Goal: Navigation & Orientation: Find specific page/section

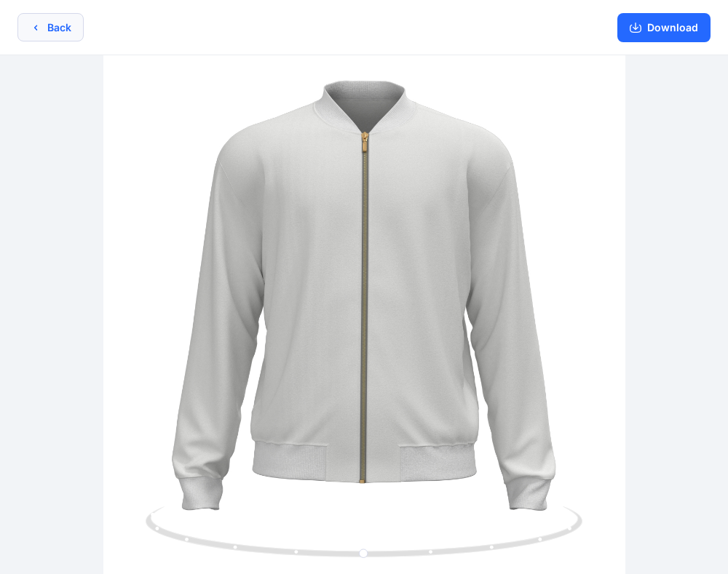
click at [68, 23] on button "Back" at bounding box center [50, 27] width 66 height 28
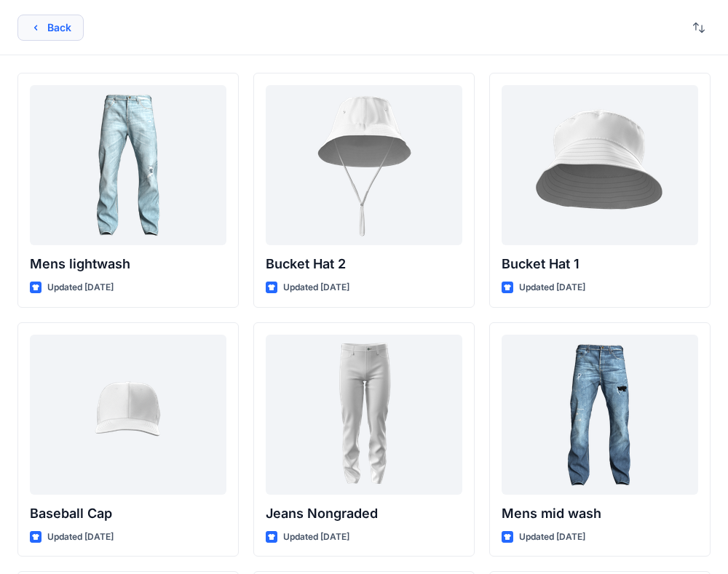
click at [66, 27] on button "Back" at bounding box center [50, 28] width 66 height 26
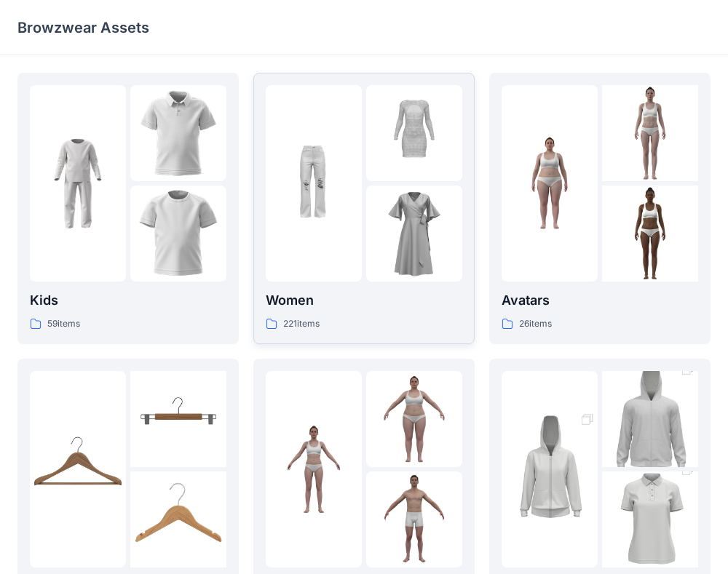
click at [340, 284] on div "Women 221 items" at bounding box center [364, 208] width 196 height 247
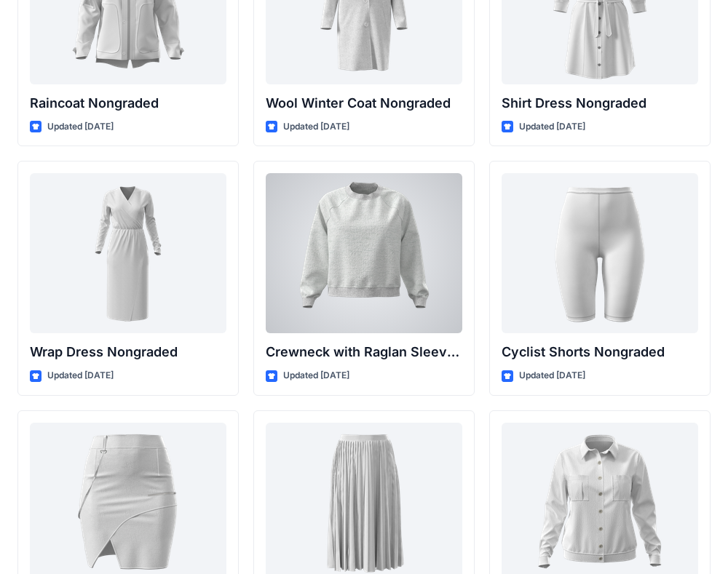
scroll to position [12876, 0]
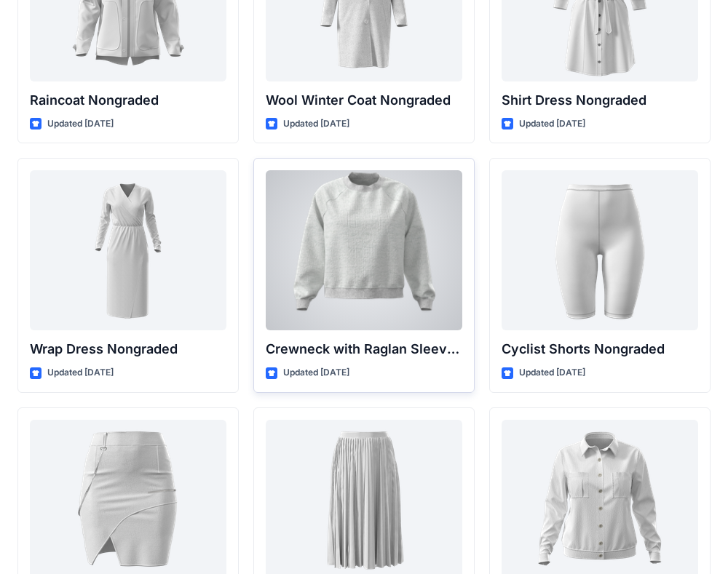
click at [365, 264] on div at bounding box center [364, 250] width 196 height 160
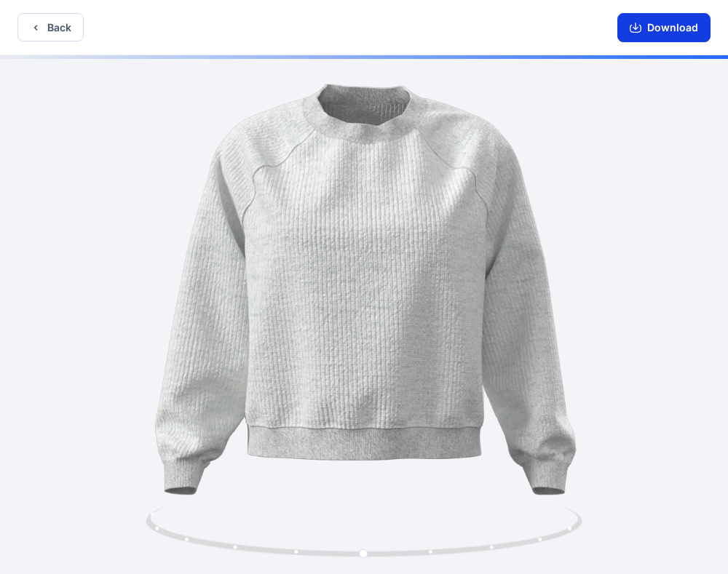
click at [632, 31] on icon "button" at bounding box center [635, 29] width 12 height 8
click at [631, 25] on icon "button" at bounding box center [635, 28] width 12 height 12
